Goal: Purchase product/service

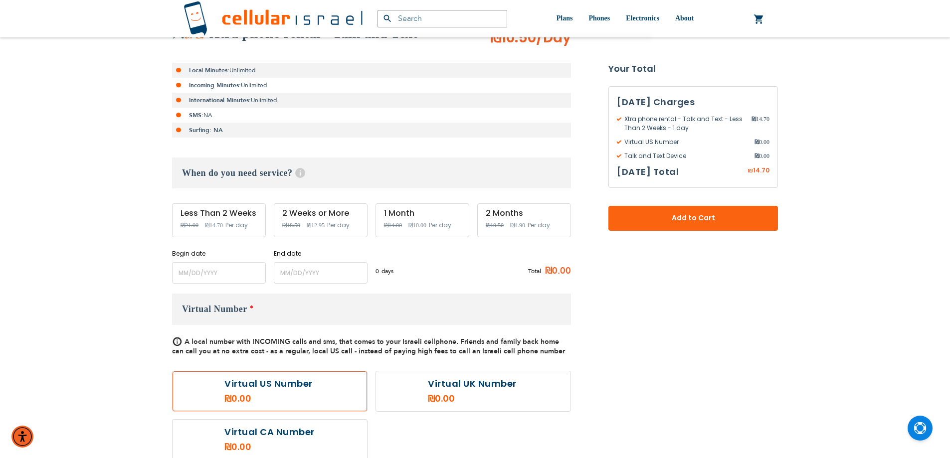
scroll to position [399, 0]
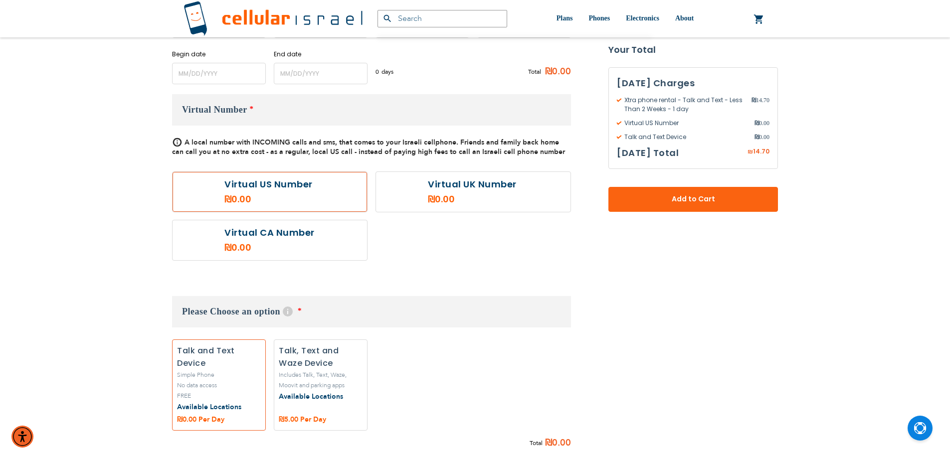
click at [349, 380] on label "Add" at bounding box center [321, 384] width 94 height 91
radio input "true"
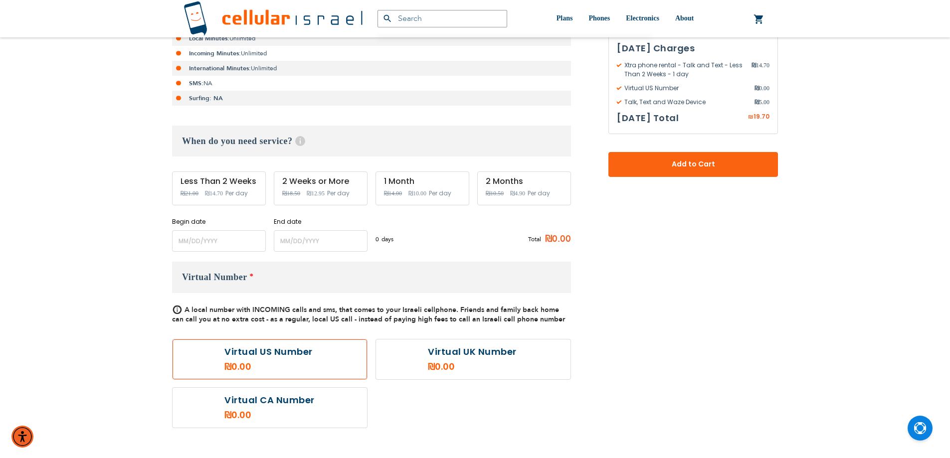
scroll to position [199, 0]
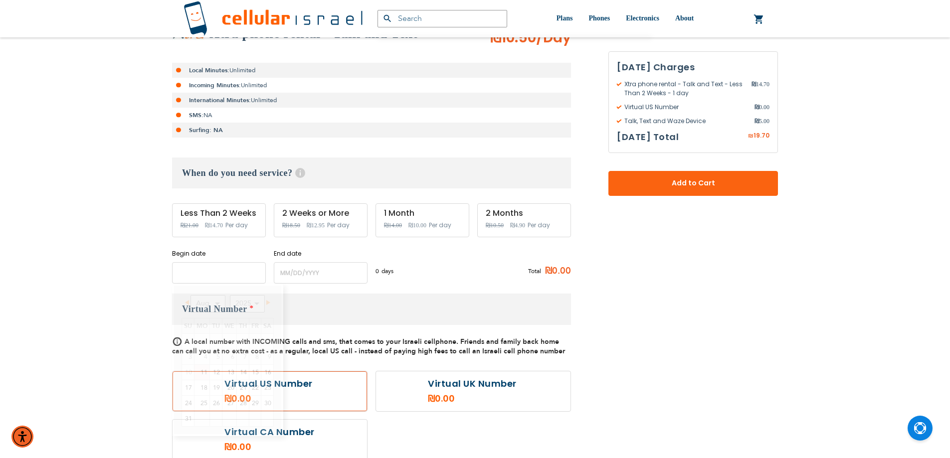
click at [240, 281] on input "name" at bounding box center [219, 272] width 94 height 21
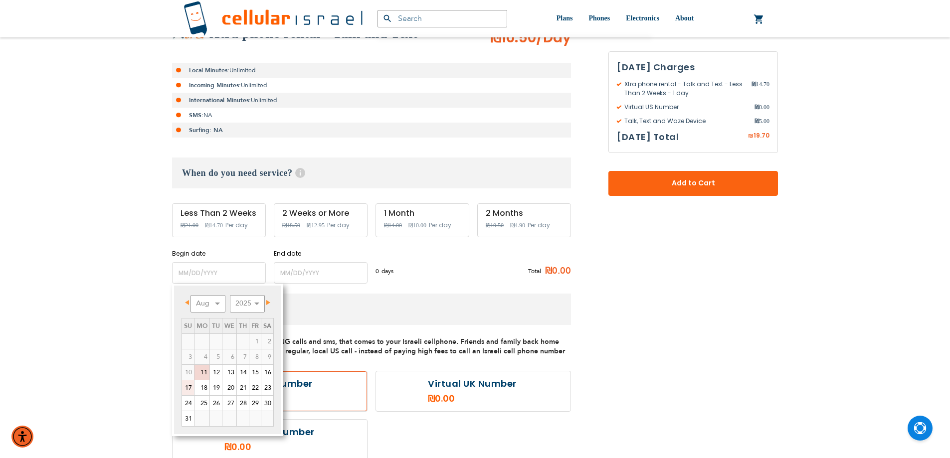
click at [189, 386] on link "17" at bounding box center [188, 387] width 12 height 15
type input "[DATE]"
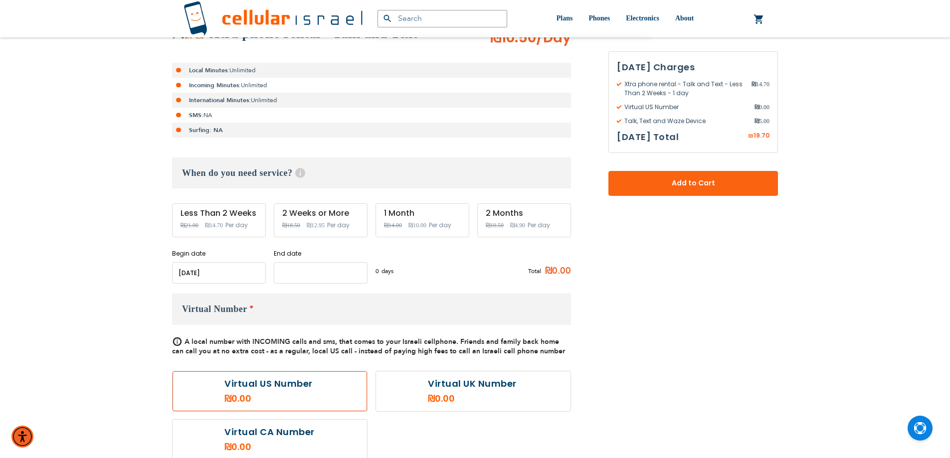
click at [311, 271] on input "name" at bounding box center [321, 272] width 94 height 21
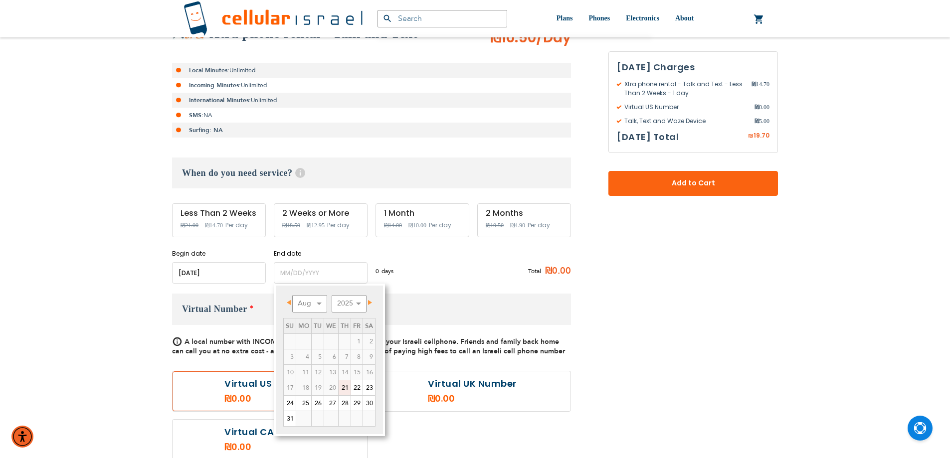
click at [345, 387] on link "21" at bounding box center [344, 387] width 12 height 15
type input "[DATE]"
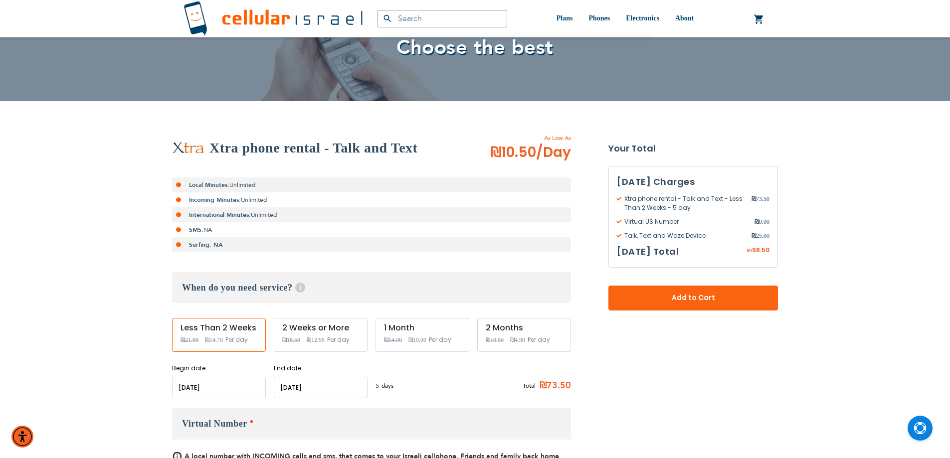
scroll to position [150, 0]
